Goal: Transaction & Acquisition: Purchase product/service

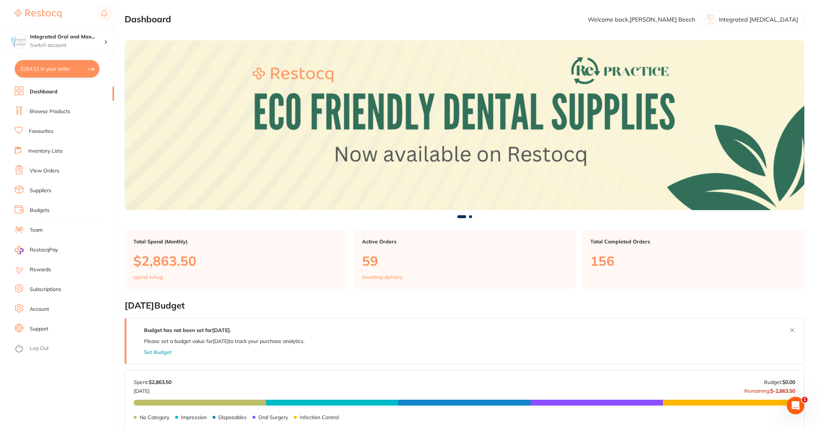
click at [63, 73] on button "$164.51 in your order" at bounding box center [57, 69] width 85 height 18
checkbox input "true"
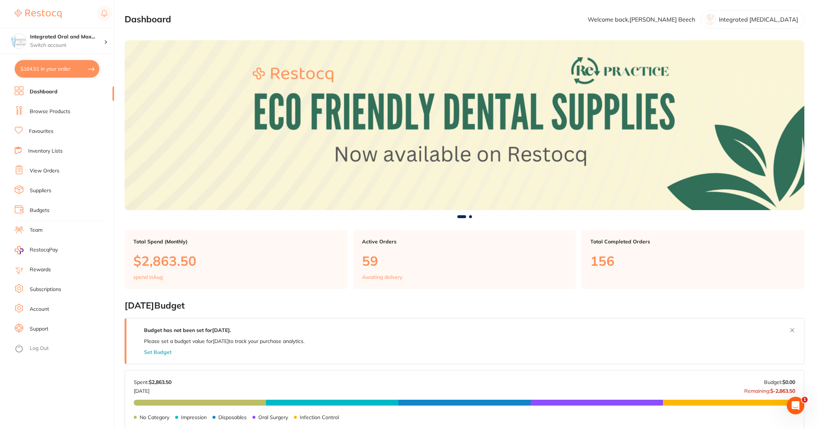
checkbox input "true"
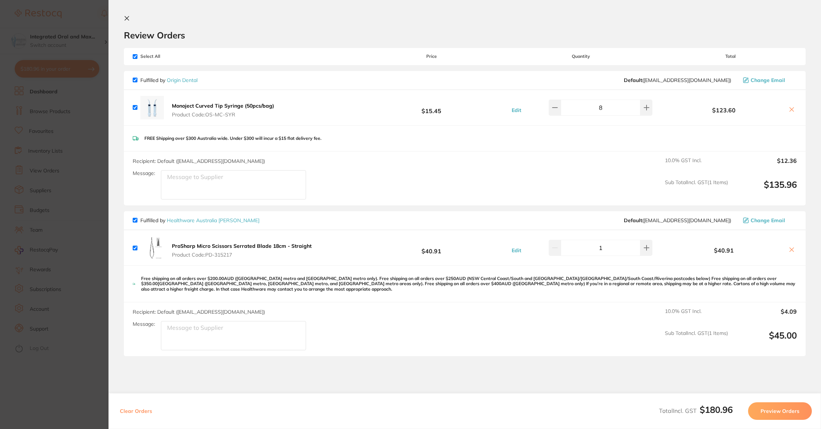
click at [127, 17] on icon at bounding box center [127, 18] width 4 height 4
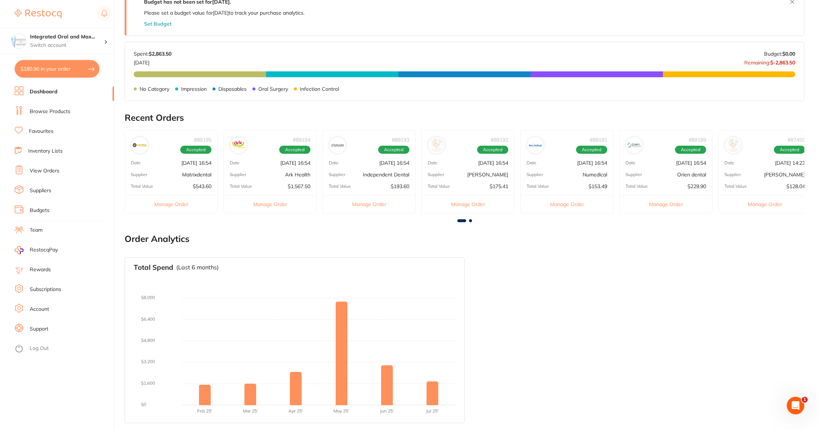
click at [39, 116] on li "Browse Products" at bounding box center [64, 111] width 99 height 11
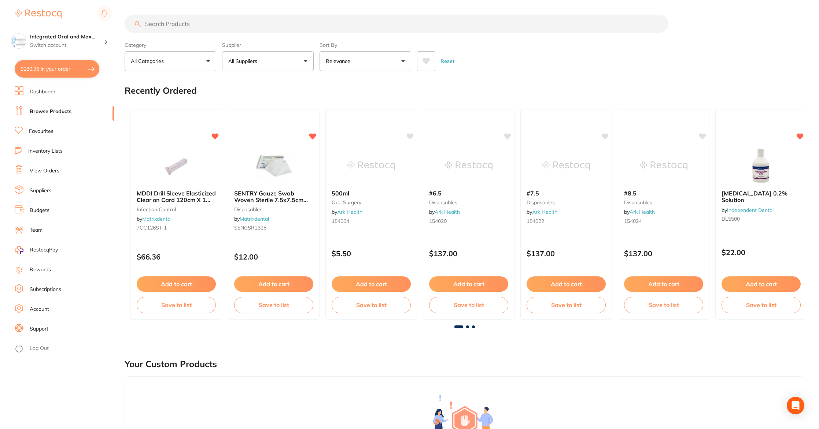
click at [178, 23] on input "search" at bounding box center [397, 24] width 544 height 18
type input "tweezers"
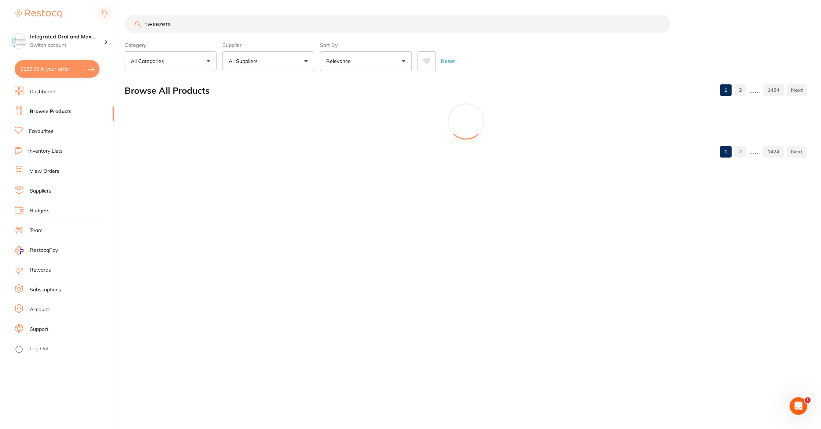
click at [266, 62] on button "All Suppliers" at bounding box center [268, 61] width 92 height 20
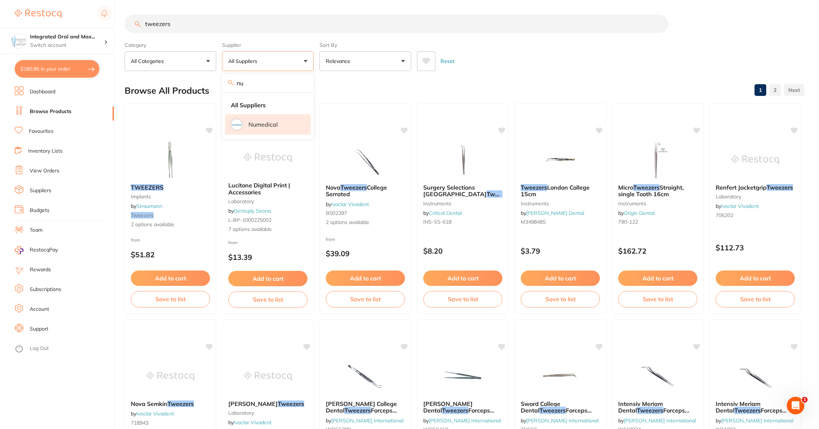
type input "nu"
click at [265, 122] on p "Numedical" at bounding box center [262, 124] width 29 height 7
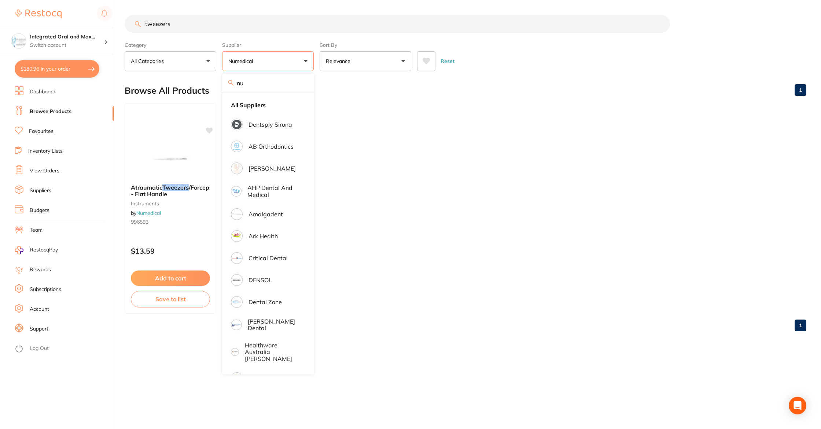
click at [528, 54] on div "Reset" at bounding box center [608, 58] width 383 height 26
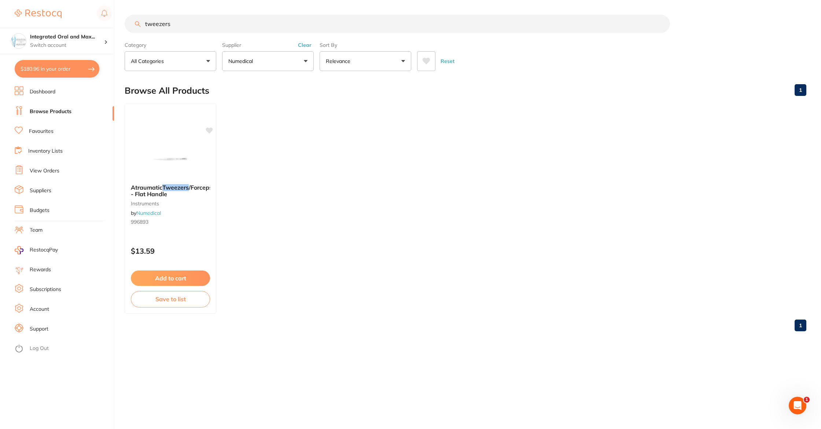
click at [179, 22] on input "tweezers" at bounding box center [397, 24] width 545 height 18
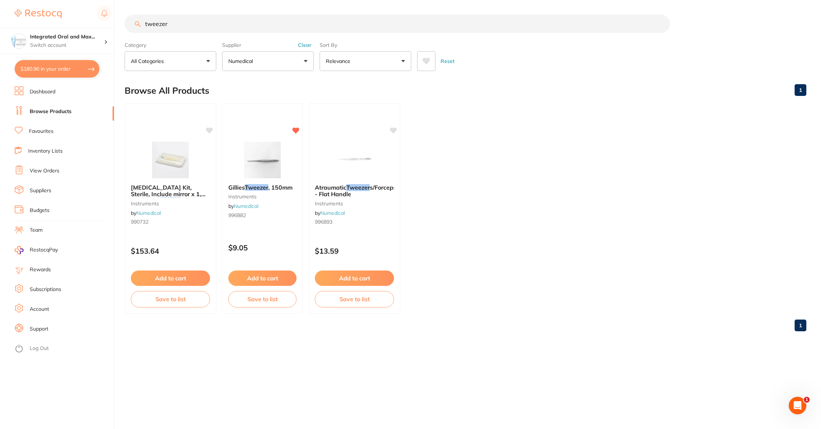
click at [532, 197] on ul "[MEDICAL_DATA] Kit, Sterile, Include mirror x 1, probe x 1, tweezer x 1 and tra…" at bounding box center [465, 208] width 681 height 211
click at [187, 21] on input "tweezer" at bounding box center [397, 24] width 545 height 18
click at [143, 22] on input "tweezer" at bounding box center [397, 24] width 545 height 18
type input "small tweezer"
